Goal: Find specific page/section: Find specific page/section

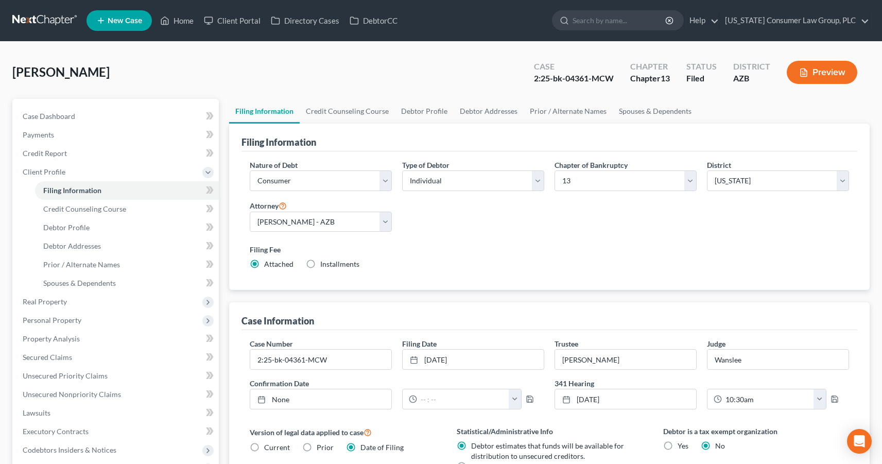
select select "1"
select select "0"
select select "3"
select select "4"
select select "0"
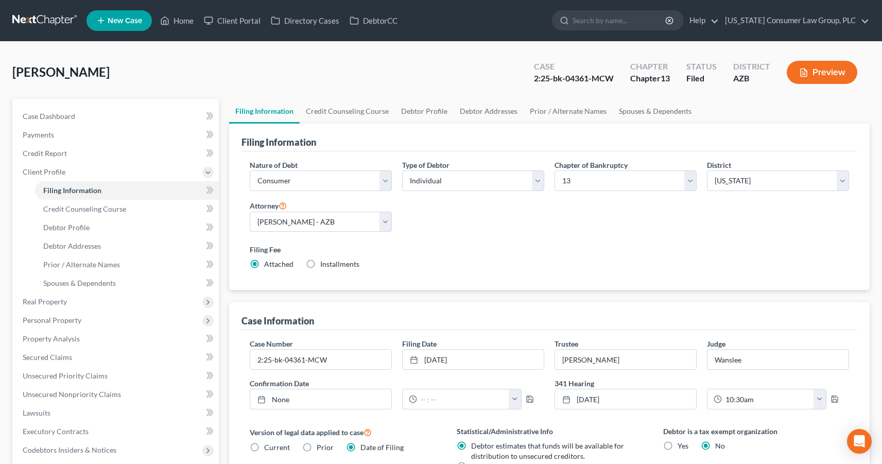
select select "3"
click at [602, 20] on input "search" at bounding box center [620, 20] width 94 height 19
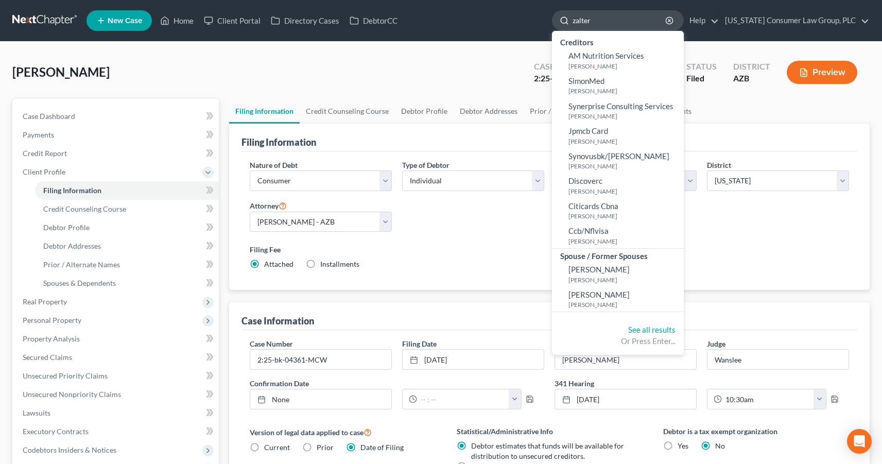
click at [614, 20] on input "zalter" at bounding box center [620, 20] width 94 height 19
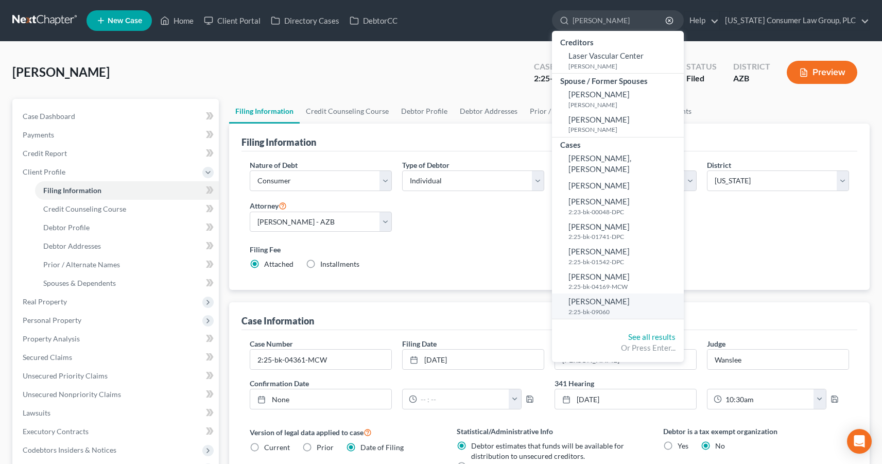
type input "[PERSON_NAME]"
click at [605, 297] on span "[PERSON_NAME]" at bounding box center [598, 301] width 61 height 9
